Goal: Navigation & Orientation: Find specific page/section

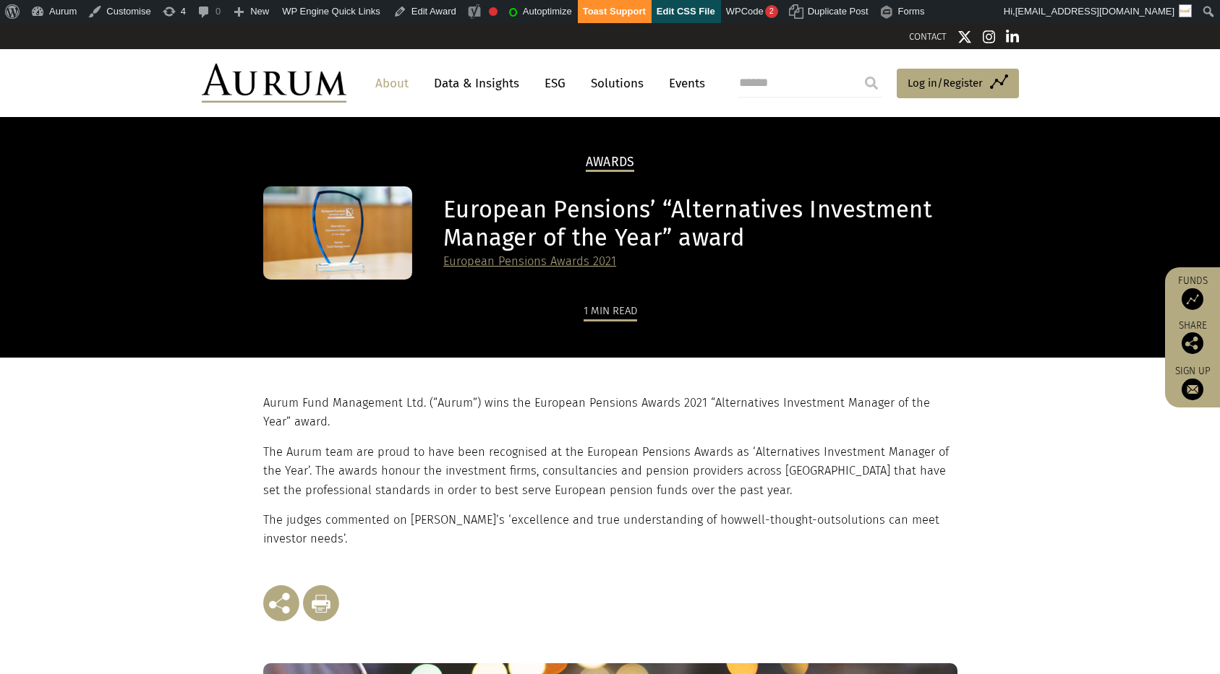
click at [394, 87] on link "About" at bounding box center [392, 83] width 48 height 27
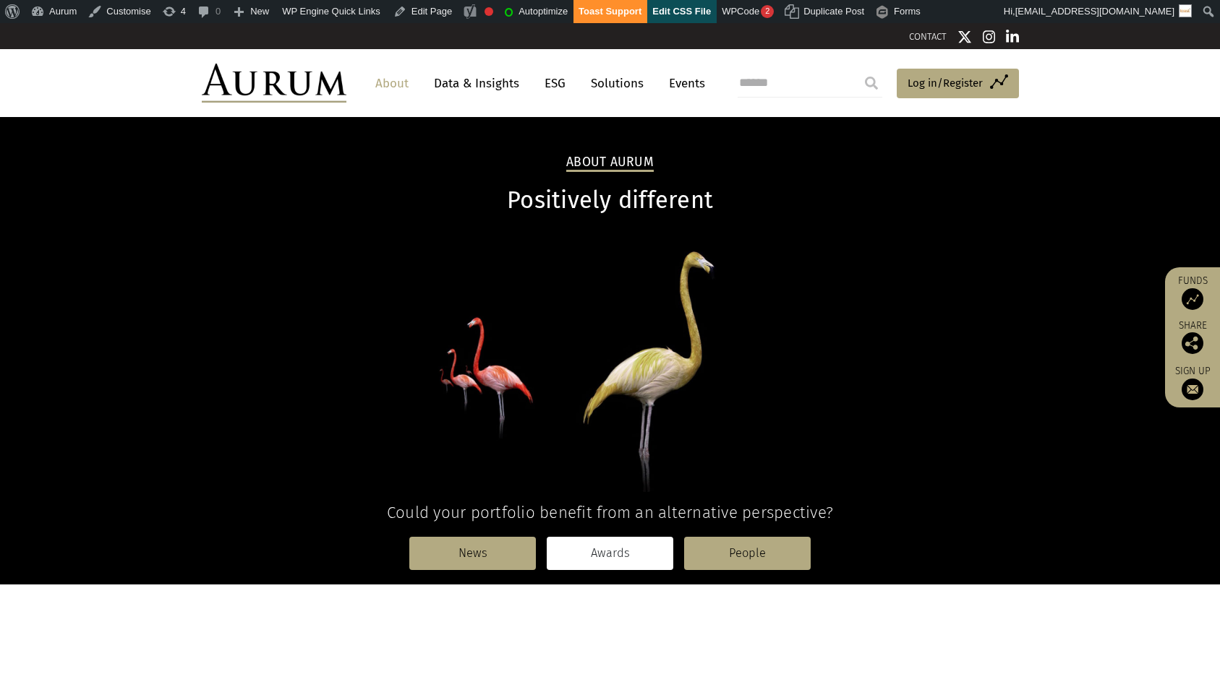
click at [611, 553] on link "Awards" at bounding box center [610, 553] width 127 height 33
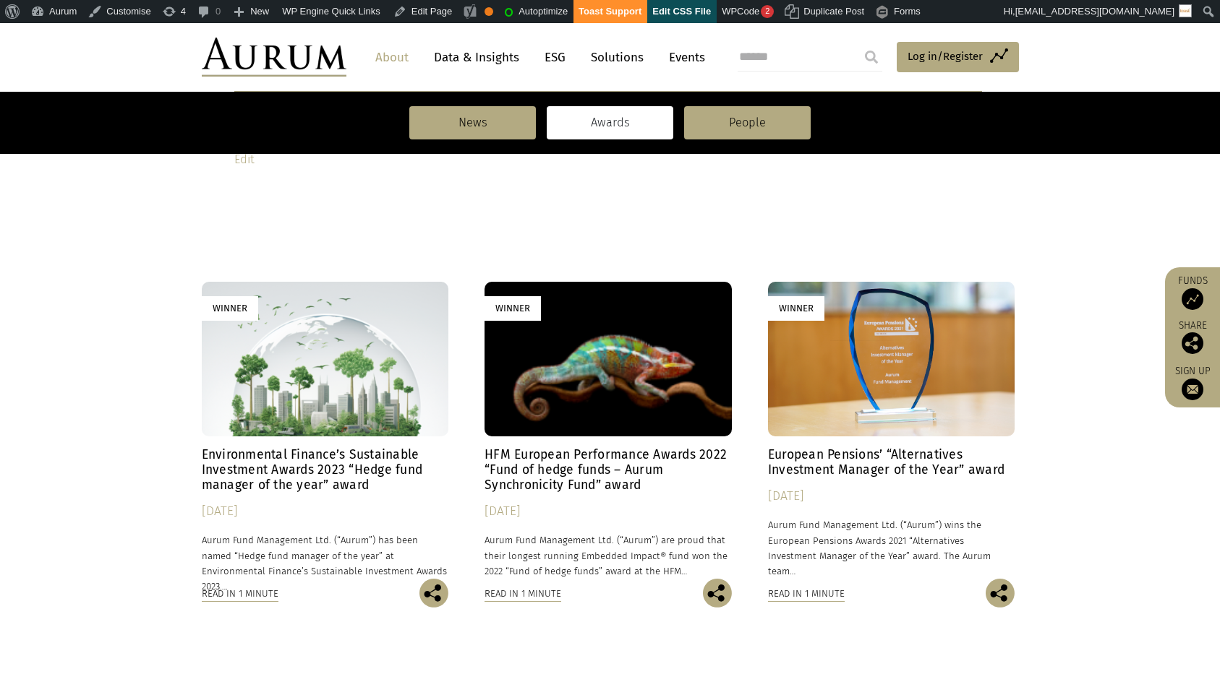
scroll to position [1604, 0]
